Goal: Check status: Check status

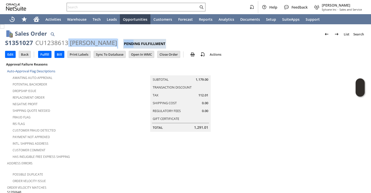
drag, startPoint x: 67, startPoint y: 44, endPoint x: 134, endPoint y: 45, distance: 66.1
click at [134, 45] on div "S1351027 CU1238613 Kenneth L Harvill Pending Fulfillment" at bounding box center [185, 44] width 361 height 10
copy div "Kenneth L Harvill Pend"
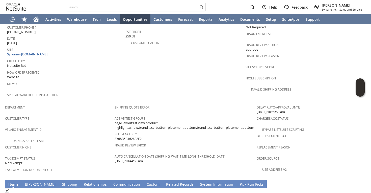
scroll to position [324, 0]
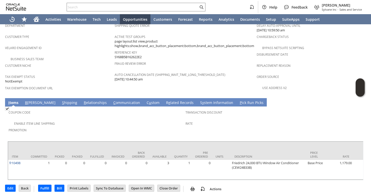
click at [61, 100] on link "S hipping" at bounding box center [70, 103] width 18 height 6
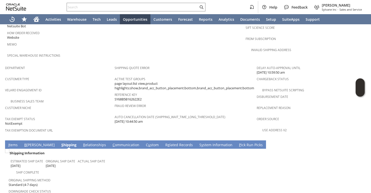
scroll to position [327, 0]
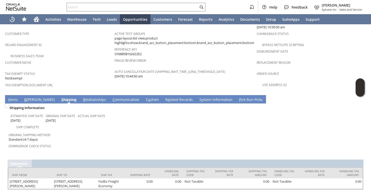
click at [12, 97] on link "I tems" at bounding box center [13, 100] width 12 height 6
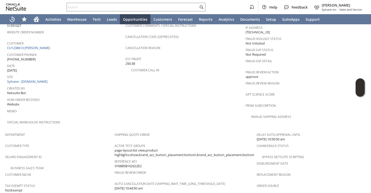
scroll to position [214, 0]
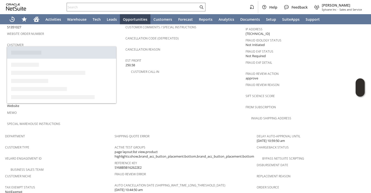
click at [49, 47] on link "CU1238613 Kenneth L Harvill" at bounding box center [29, 49] width 44 height 5
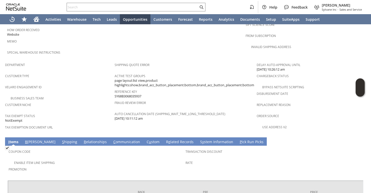
scroll to position [284, 0]
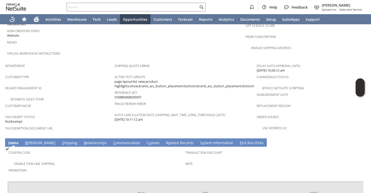
click at [199, 140] on link "S y stem Information" at bounding box center [217, 143] width 36 height 6
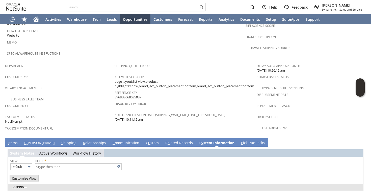
type input "1 to 25 of 104"
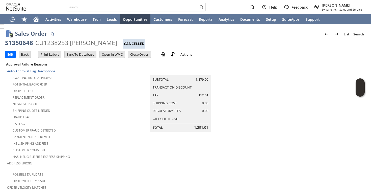
scroll to position [0, 0]
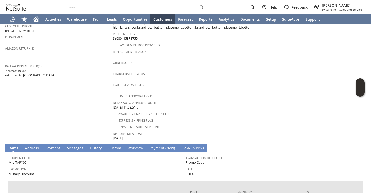
scroll to position [158, 0]
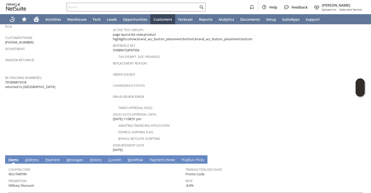
click at [22, 80] on span "791890815318 returned to Almo" at bounding box center [30, 84] width 50 height 9
copy span "791890815318"
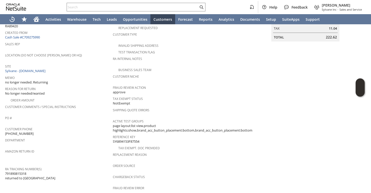
scroll to position [0, 0]
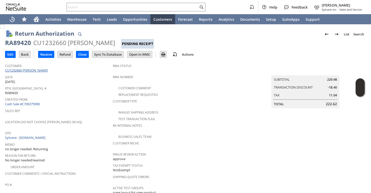
click at [23, 70] on link "CU1232660 [PERSON_NAME]" at bounding box center [27, 70] width 44 height 5
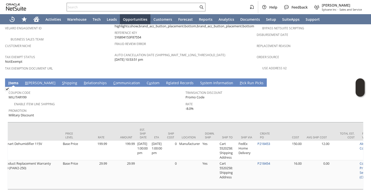
scroll to position [0, 348]
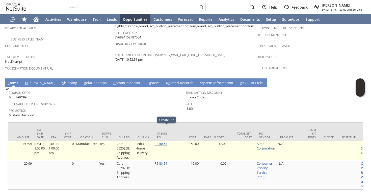
click at [162, 141] on link "P218453" at bounding box center [160, 143] width 13 height 5
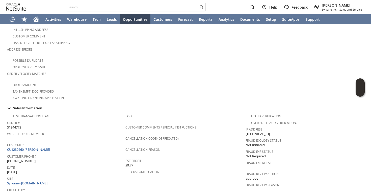
scroll to position [144, 0]
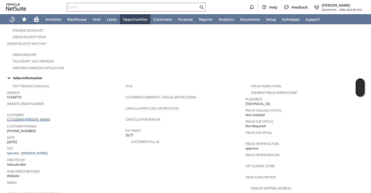
click at [25, 117] on link "CU1232660 [PERSON_NAME]" at bounding box center [29, 119] width 44 height 5
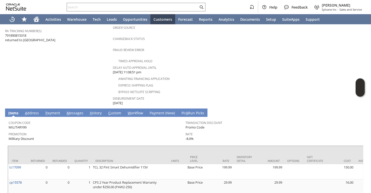
scroll to position [228, 0]
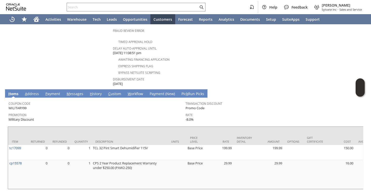
click at [73, 91] on link "M essages" at bounding box center [74, 94] width 19 height 6
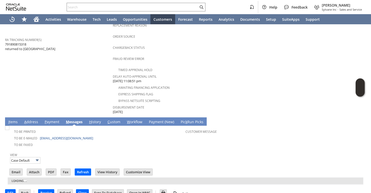
scroll to position [203, 0]
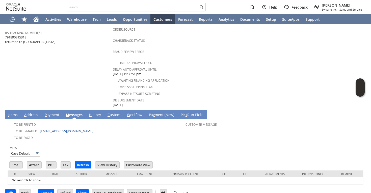
click at [95, 112] on link "H istory" at bounding box center [95, 115] width 14 height 6
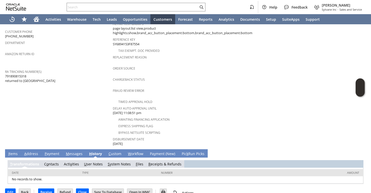
scroll to position [0, 0]
click at [116, 161] on link "S ystem Notes" at bounding box center [119, 163] width 23 height 5
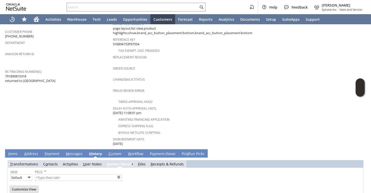
scroll to position [181, 0]
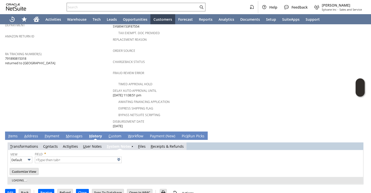
type input "1 to 25 of 80"
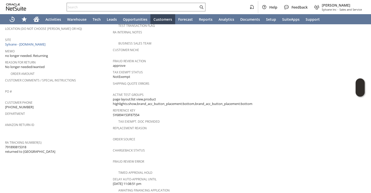
scroll to position [0, 0]
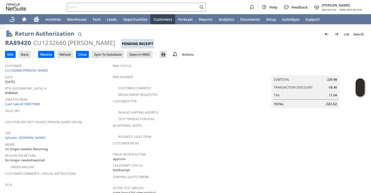
click at [22, 43] on div "RA89420" at bounding box center [18, 43] width 26 height 8
copy div "RA89420"
click at [13, 40] on div "RA89420" at bounding box center [18, 43] width 26 height 8
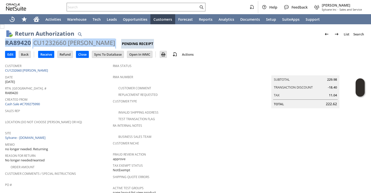
drag, startPoint x: 96, startPoint y: 42, endPoint x: 5, endPoint y: 40, distance: 90.9
click at [5, 39] on div "RA89420 CU1232660 [PERSON_NAME] Pending Receipt" at bounding box center [185, 44] width 361 height 10
copy div "RA89420 CU1232660 [PERSON_NAME]"
